Goal: Information Seeking & Learning: Check status

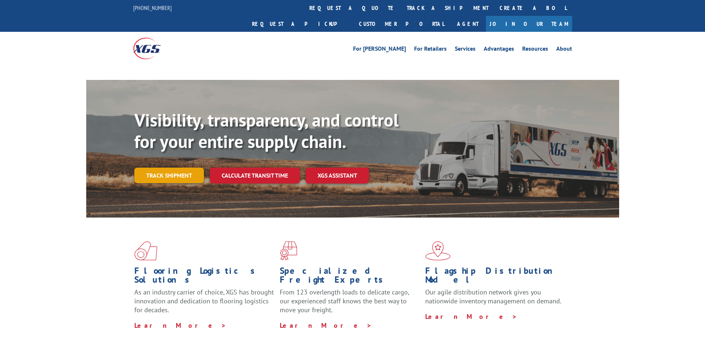
click at [187, 168] on link "Track shipment" at bounding box center [169, 176] width 70 height 16
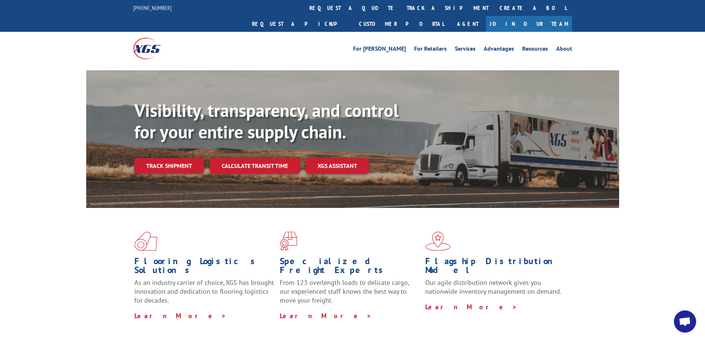
click at [181, 158] on link "Track shipment" at bounding box center [169, 166] width 70 height 16
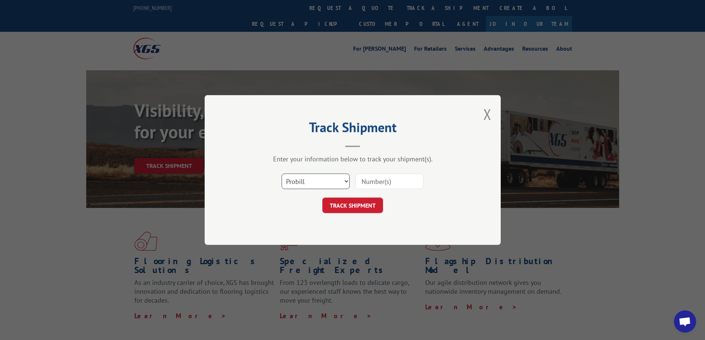
click at [321, 182] on select "Select category... Probill BOL PO" at bounding box center [316, 182] width 68 height 16
select select "po"
click at [282, 174] on select "Select category... Probill BOL PO" at bounding box center [316, 182] width 68 height 16
drag, startPoint x: 398, startPoint y: 188, endPoint x: 397, endPoint y: 183, distance: 5.3
click at [398, 187] on input at bounding box center [389, 182] width 68 height 16
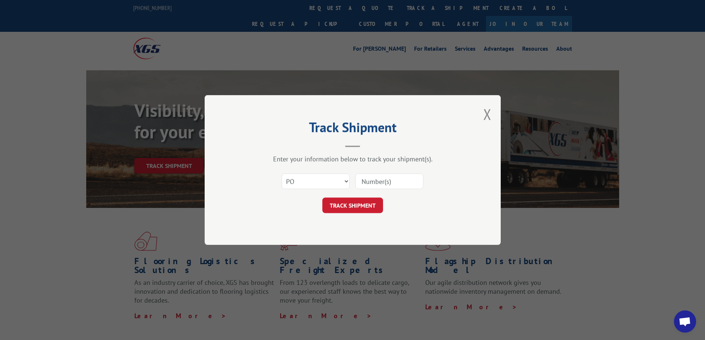
click at [397, 182] on input at bounding box center [389, 182] width 68 height 16
type input "633726-1"
click button "TRACK SHIPMENT" at bounding box center [352, 206] width 61 height 16
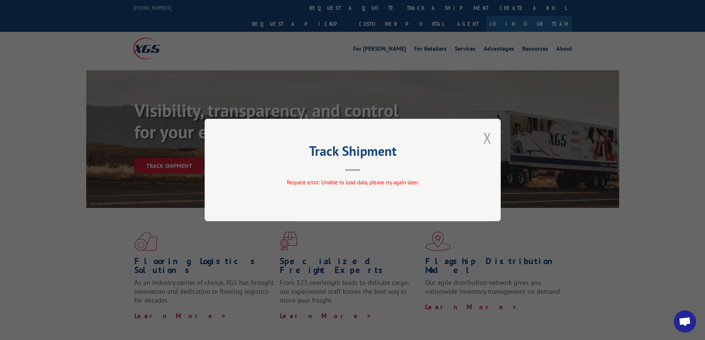
click at [486, 139] on button "Close modal" at bounding box center [487, 138] width 8 height 20
